Goal: Communication & Community: Participate in discussion

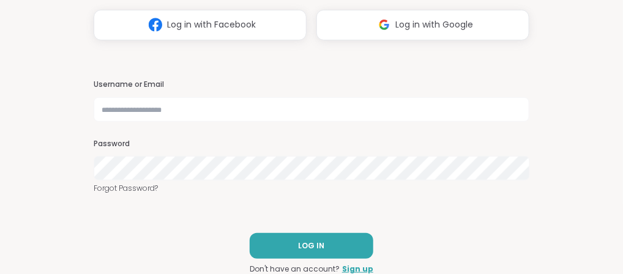
scroll to position [108, 0]
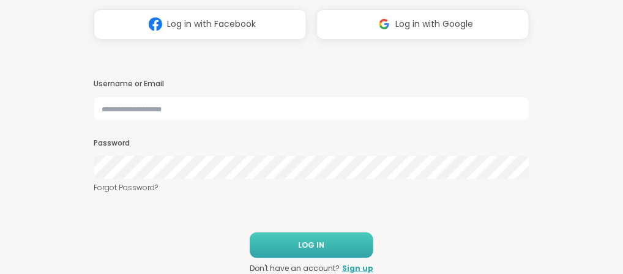
click at [330, 252] on button "LOG IN" at bounding box center [312, 246] width 124 height 26
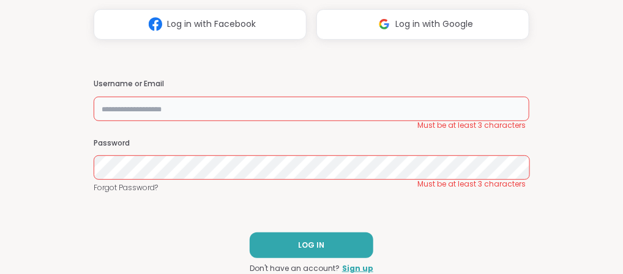
click at [244, 117] on input "text" at bounding box center [312, 109] width 436 height 24
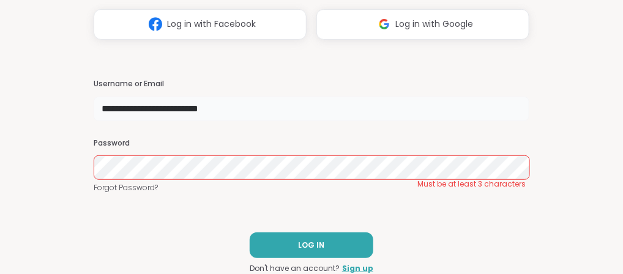
type input "**********"
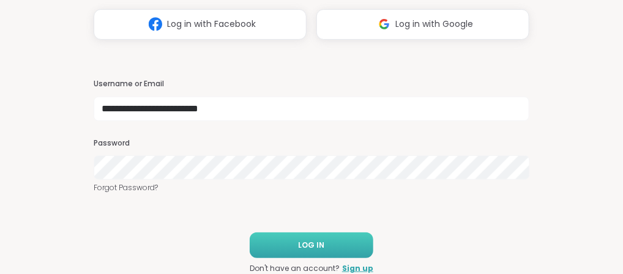
click at [296, 240] on button "LOG IN" at bounding box center [312, 246] width 124 height 26
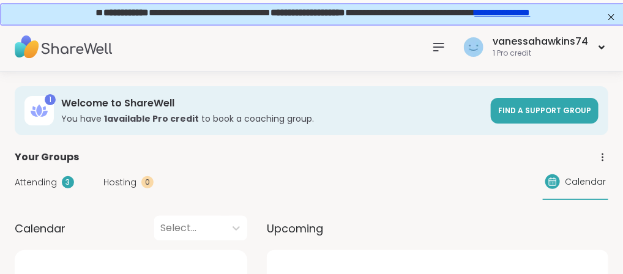
click at [266, 114] on h3 "You have 1 available Pro credit to book a coaching group." at bounding box center [272, 119] width 422 height 12
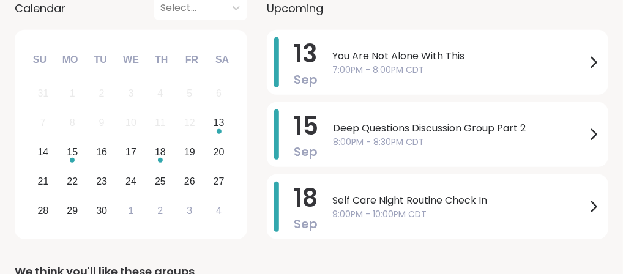
scroll to position [196, 0]
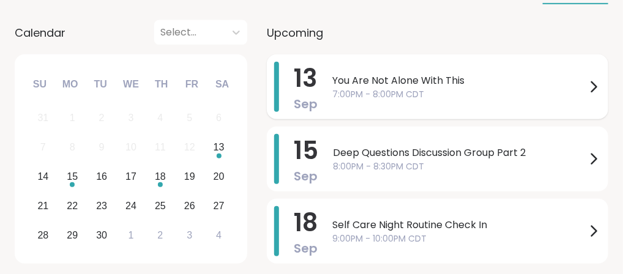
click at [364, 83] on span "You Are Not Alone With This" at bounding box center [459, 80] width 254 height 15
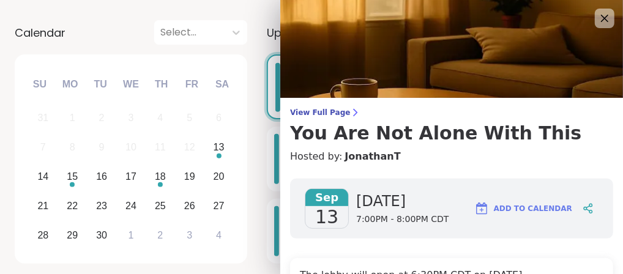
click at [441, 199] on div "[DATE] [DATE] 7:00PM - 8:00PM CDT Add to Calendar" at bounding box center [451, 209] width 323 height 60
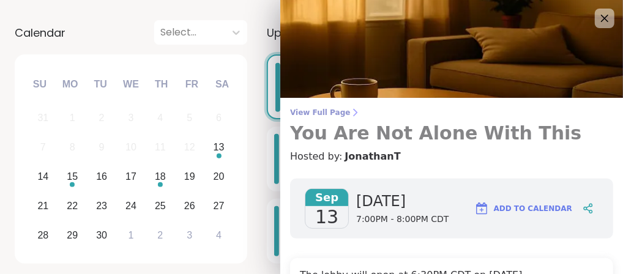
click at [321, 112] on span "View Full Page" at bounding box center [451, 113] width 323 height 10
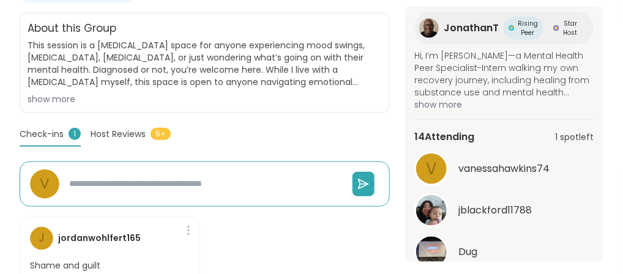
scroll to position [226, 0]
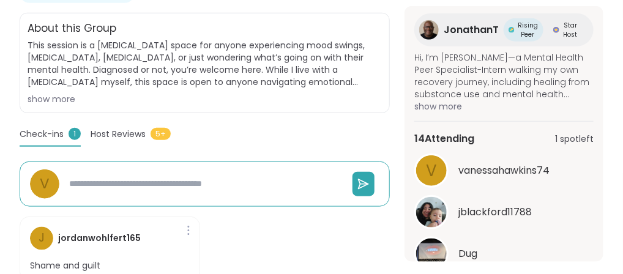
click at [110, 125] on div "General mental [MEDICAL_DATA] | [MEDICAL_DATA] You Are Not Alone With This Host…" at bounding box center [205, 111] width 370 height 362
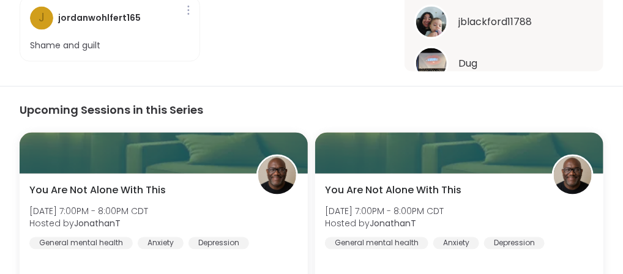
scroll to position [539, 0]
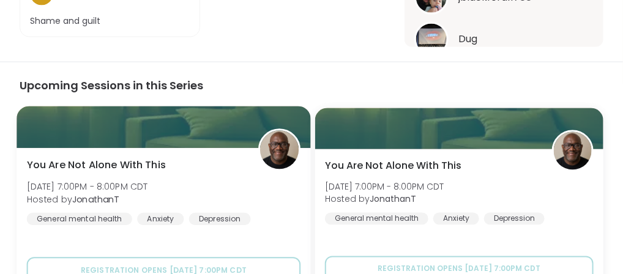
click at [212, 187] on div "You Are Not Alone With [DATE][DATE] 7:00PM - 8:00PM CDT Hosted by JonathanT Gen…" at bounding box center [164, 191] width 274 height 67
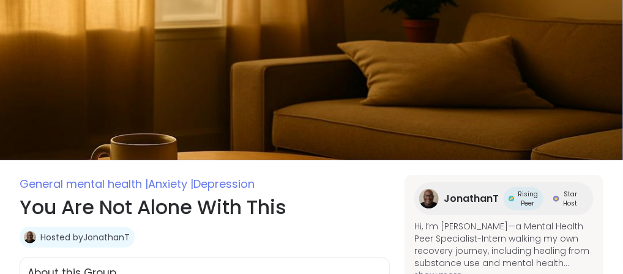
scroll to position [24, 0]
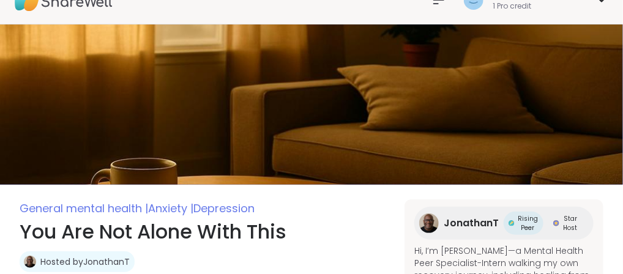
type textarea "*"
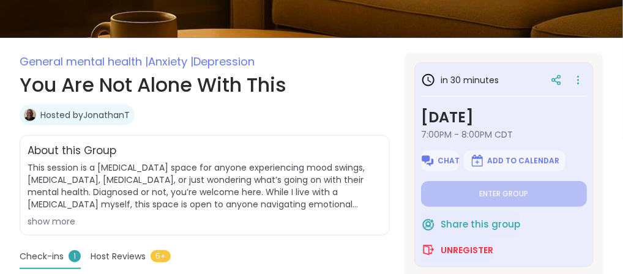
scroll to position [171, 0]
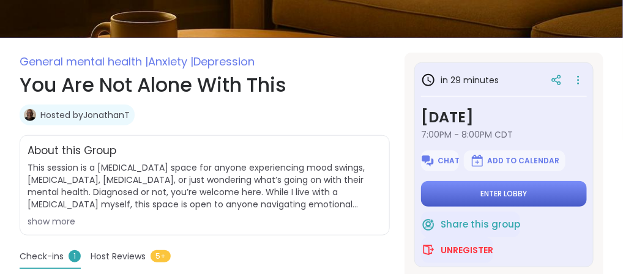
click at [535, 198] on button "Enter lobby" at bounding box center [504, 194] width 166 height 26
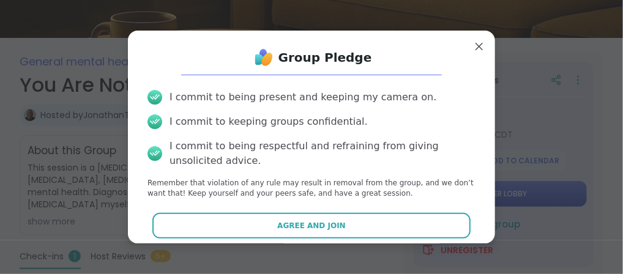
click at [535, 198] on button "Enter lobby" at bounding box center [504, 194] width 166 height 26
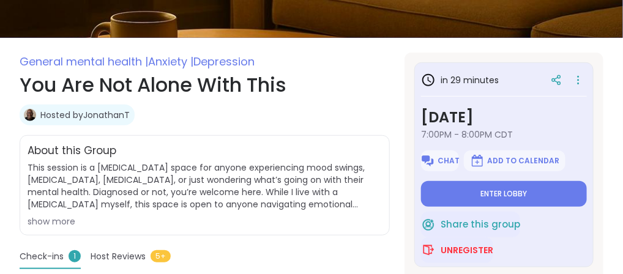
click at [368, 183] on span "This session is a [MEDICAL_DATA] space for anyone experiencing mood swings, [ME…" at bounding box center [205, 186] width 354 height 49
type textarea "*"
